Goal: Information Seeking & Learning: Find specific fact

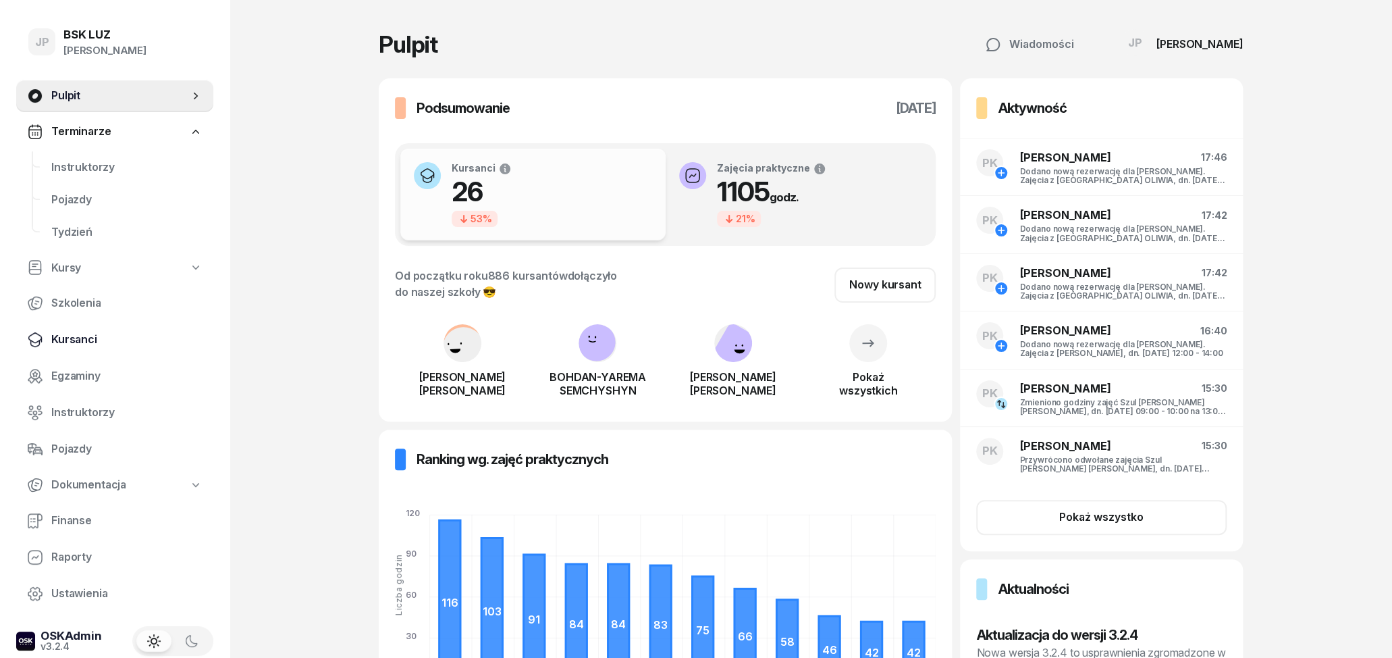
click at [99, 334] on span "Kursanci" at bounding box center [126, 340] width 151 height 18
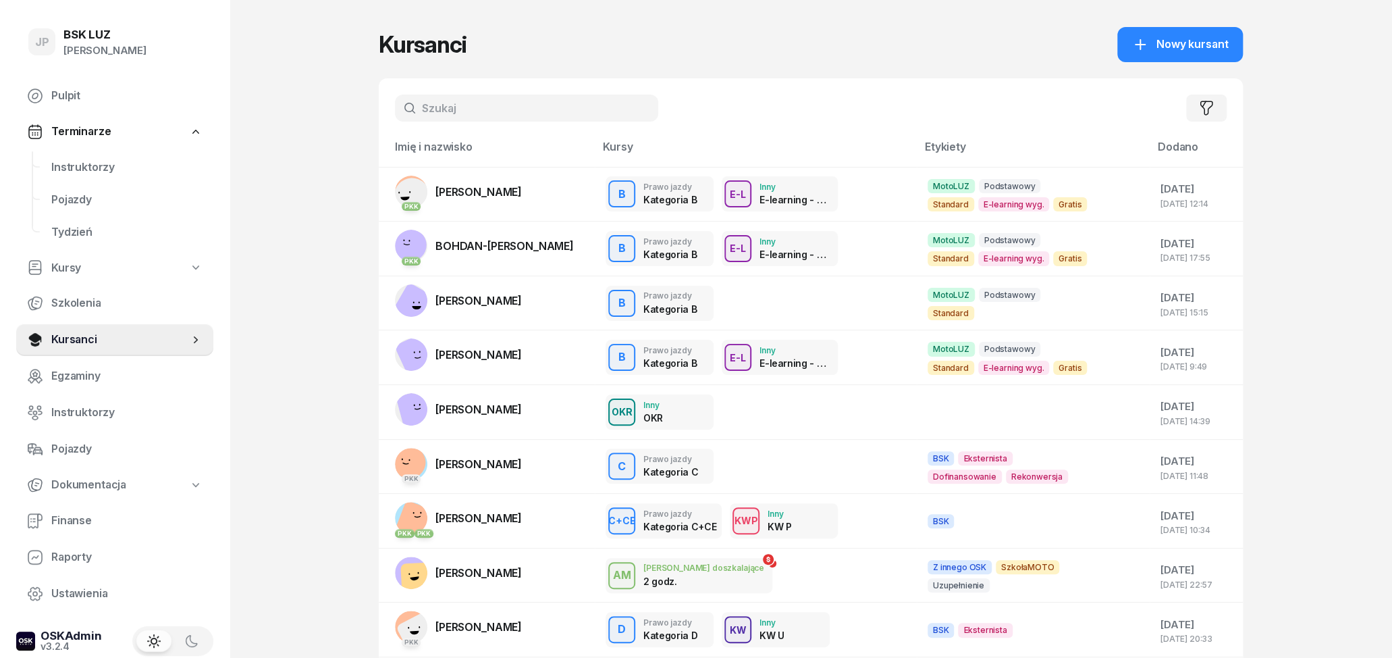
click at [424, 113] on input "text" at bounding box center [526, 108] width 263 height 27
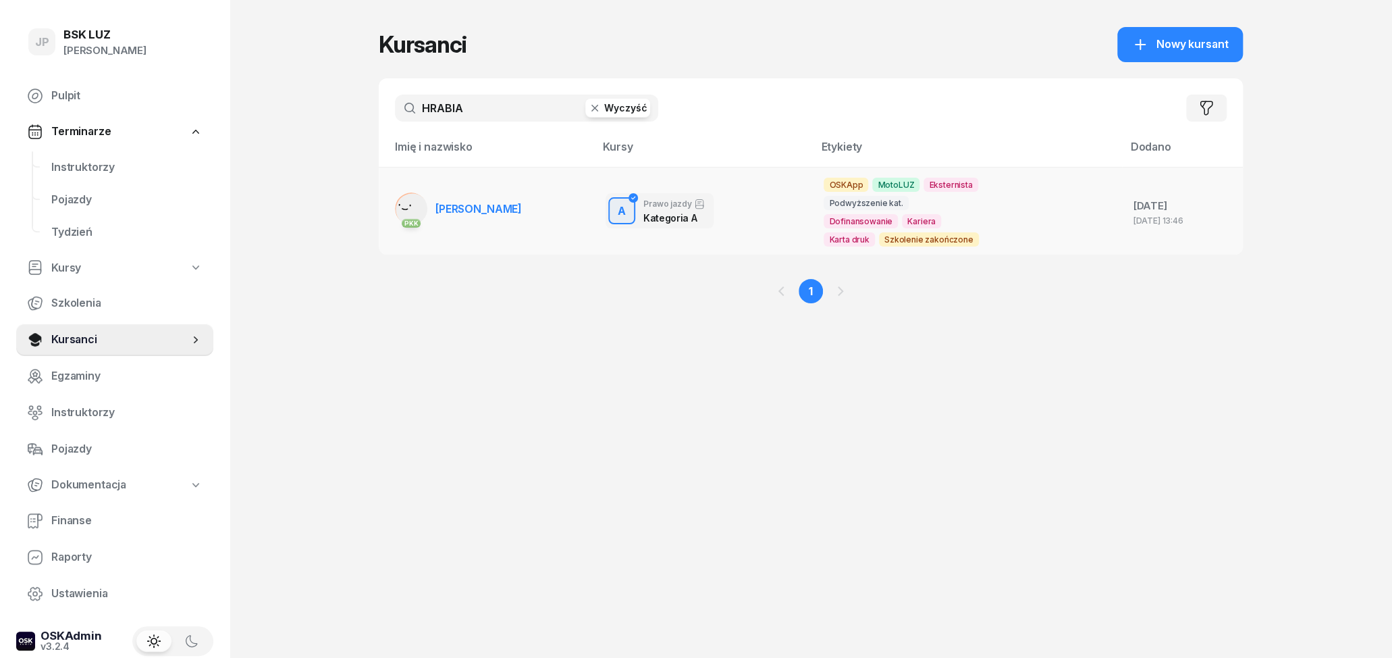
type input "HRABIA"
click at [454, 205] on span "[PERSON_NAME]" at bounding box center [478, 209] width 86 height 14
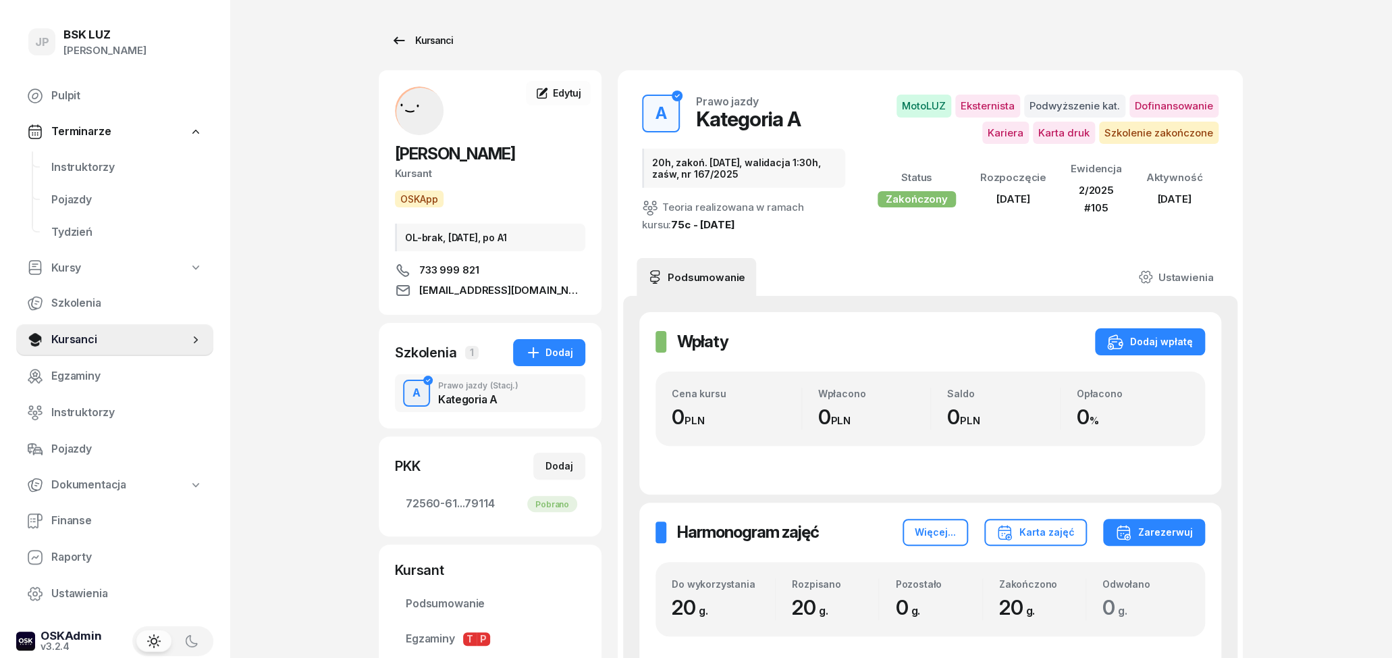
click at [437, 46] on div "Kursanci" at bounding box center [422, 40] width 62 height 16
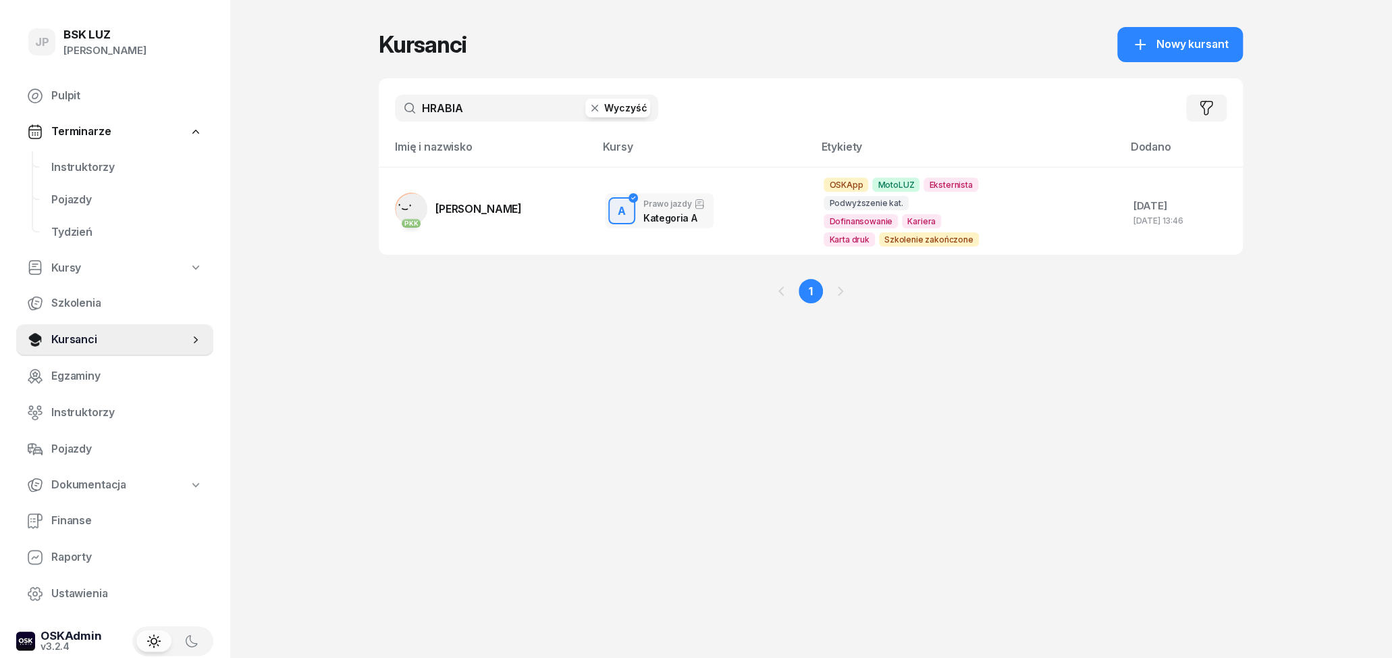
click at [593, 107] on icon "button" at bounding box center [595, 108] width 14 height 14
click at [517, 115] on input "text" at bounding box center [526, 108] width 263 height 27
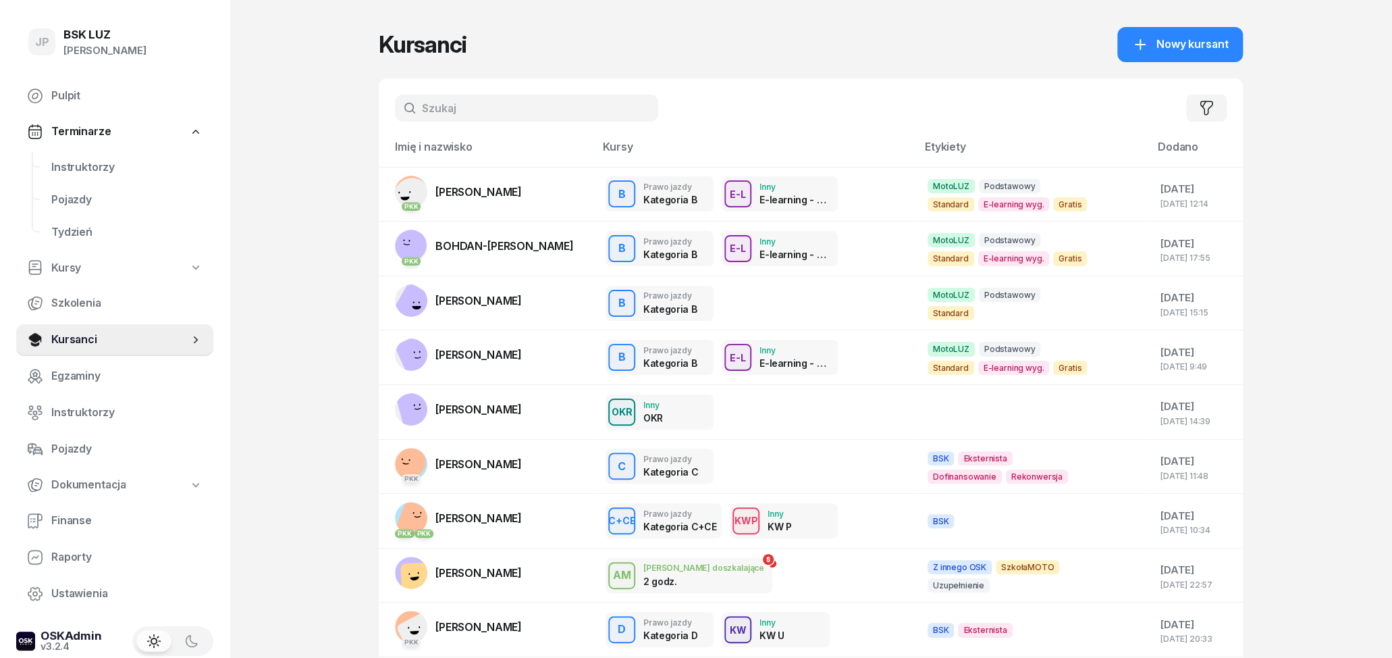
paste input "[EMAIL_ADDRESS][DOMAIN_NAME]"
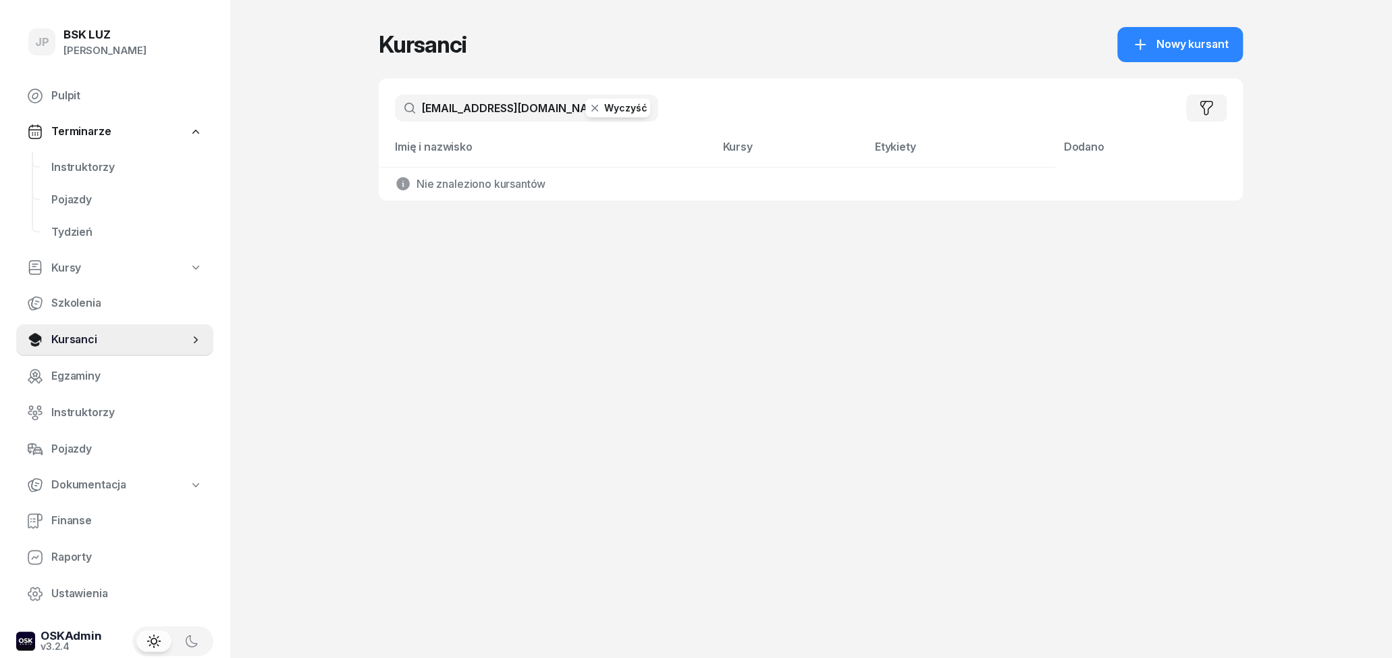
type input "[EMAIL_ADDRESS][DOMAIN_NAME]"
click at [606, 109] on button "Wyczyść" at bounding box center [617, 108] width 65 height 19
